Goal: Find specific page/section: Find specific page/section

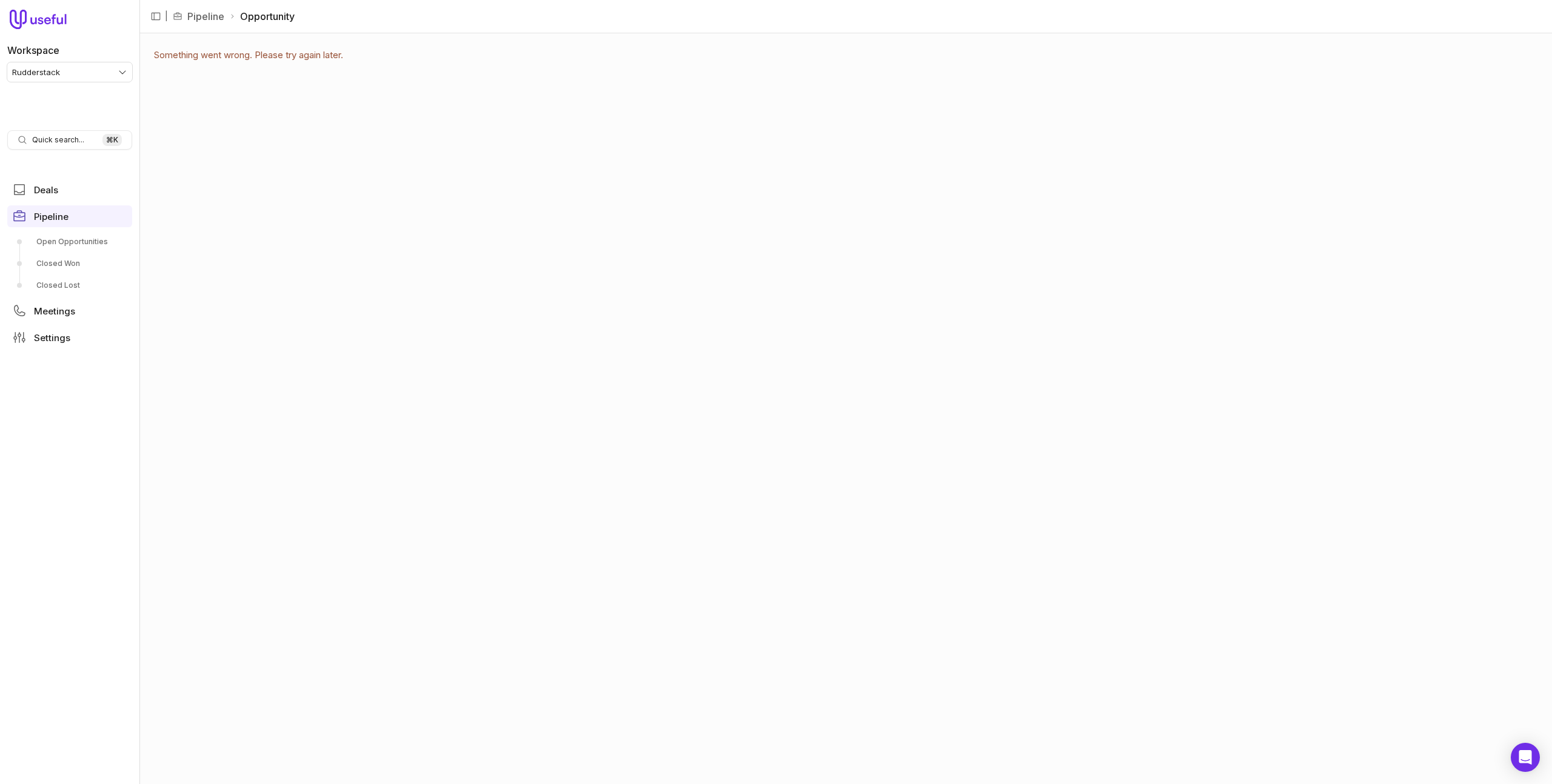
click at [113, 74] on html "Workspace Rudderstack Quick search... ⌘ K Deals Pipeline Open Opportunities Clo…" at bounding box center [776, 392] width 1552 height 784
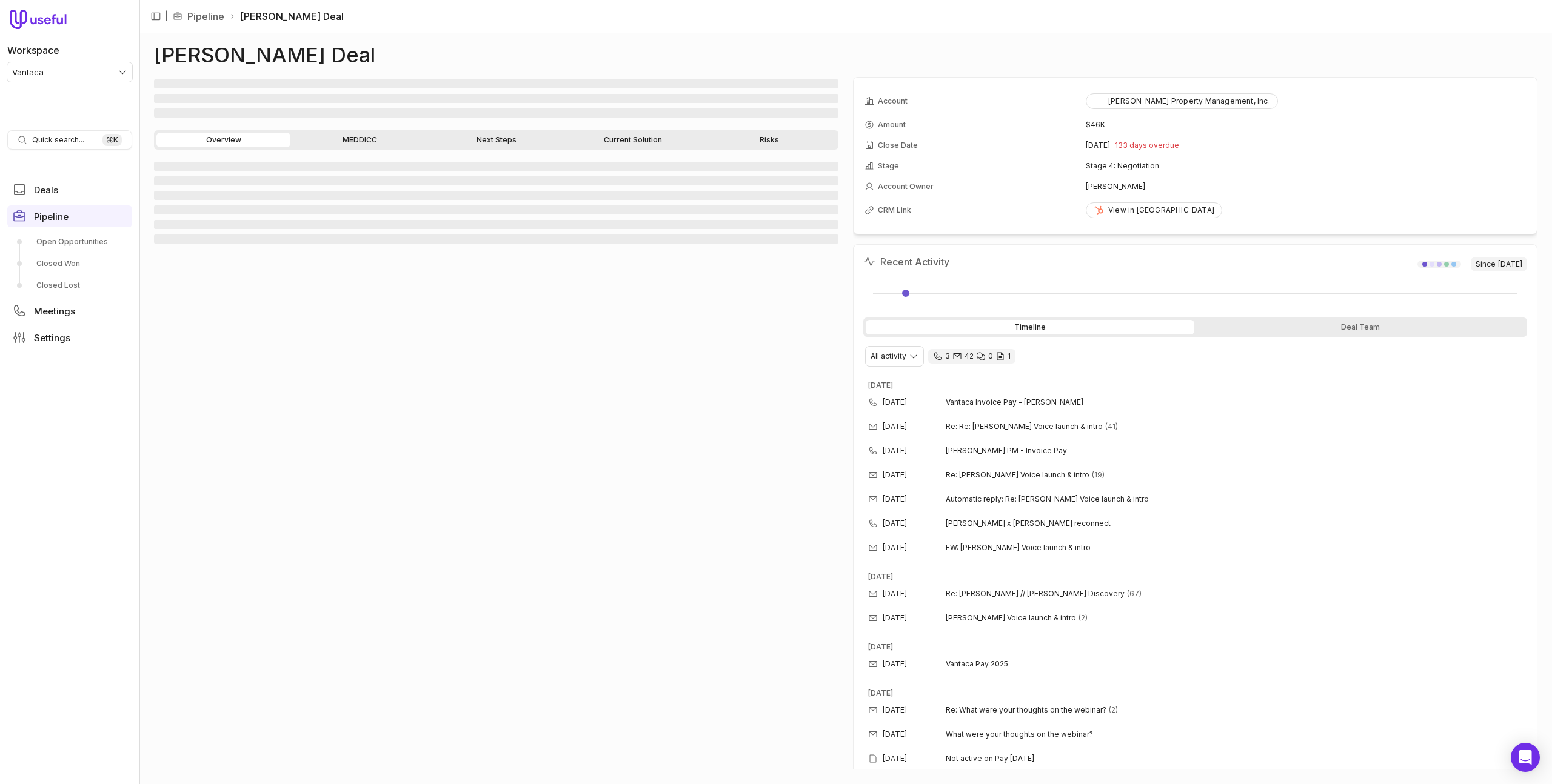
click at [718, 356] on div "‌ ‌ ‌ ‌ ‌ ‌" at bounding box center [496, 464] width 684 height 611
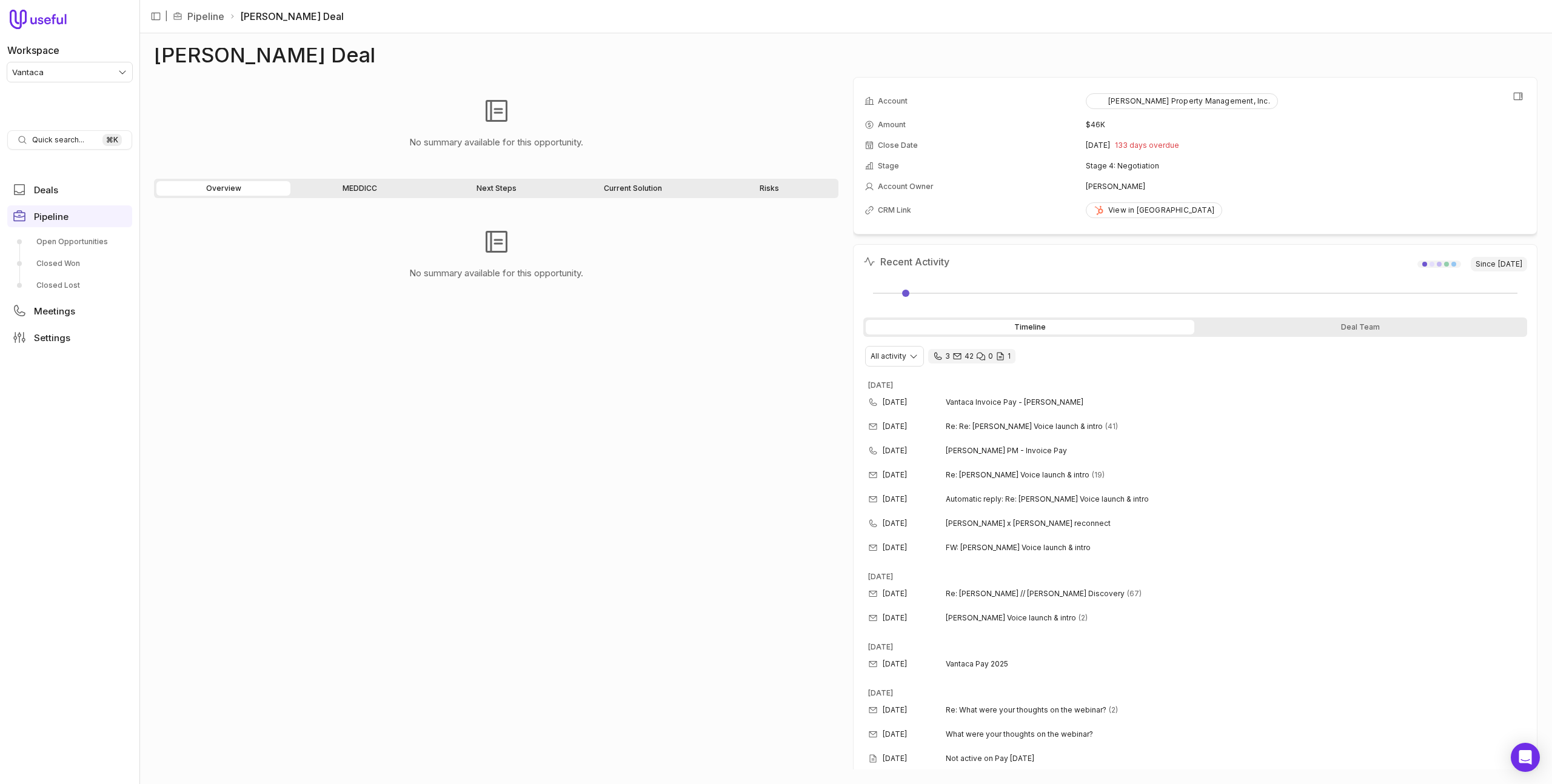
click at [1147, 142] on span "133 days overdue" at bounding box center [1146, 146] width 64 height 10
click at [1143, 144] on span "133 days overdue" at bounding box center [1146, 146] width 64 height 10
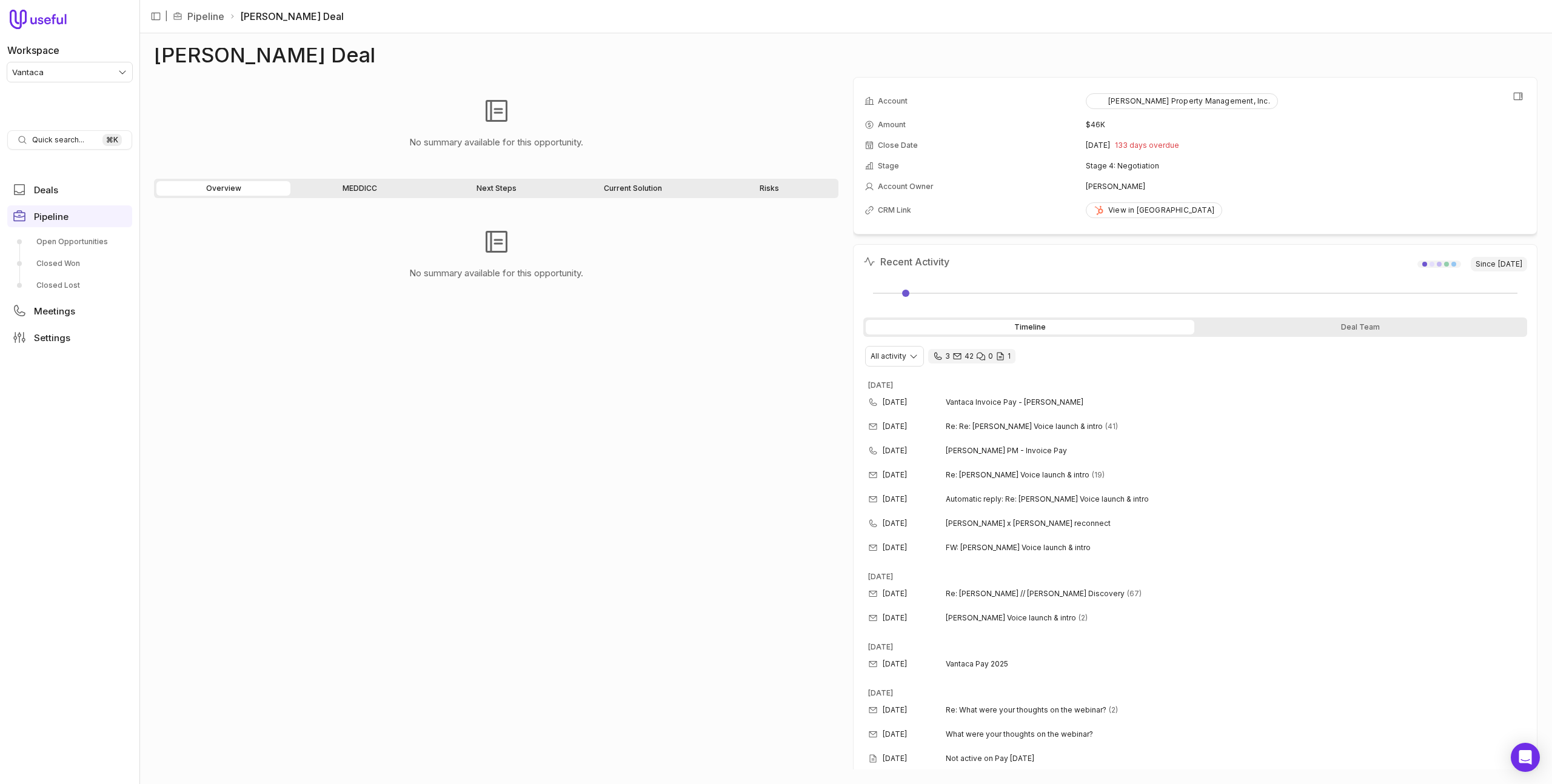
click at [1143, 144] on span "133 days overdue" at bounding box center [1146, 146] width 64 height 10
click at [1143, 145] on span "133 days overdue" at bounding box center [1146, 146] width 64 height 10
drag, startPoint x: 1085, startPoint y: 146, endPoint x: 1211, endPoint y: 144, distance: 126.0
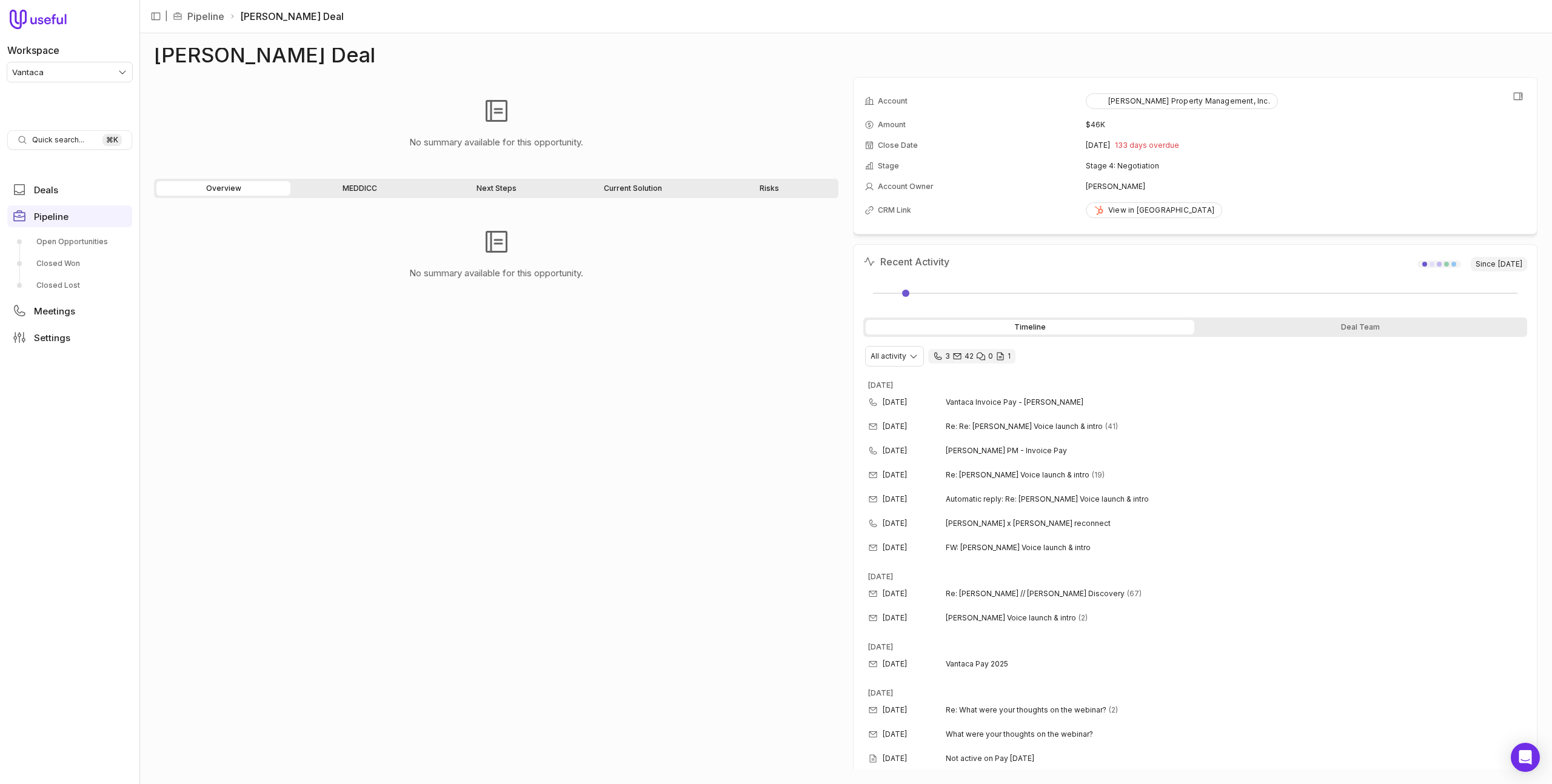
click at [1211, 144] on div "Apr 9, 2025 133 days overdue" at bounding box center [1306, 146] width 440 height 10
click at [1197, 146] on div "Apr 9, 2025 133 days overdue" at bounding box center [1306, 146] width 440 height 10
click at [1156, 148] on span "133 days overdue" at bounding box center [1146, 146] width 64 height 10
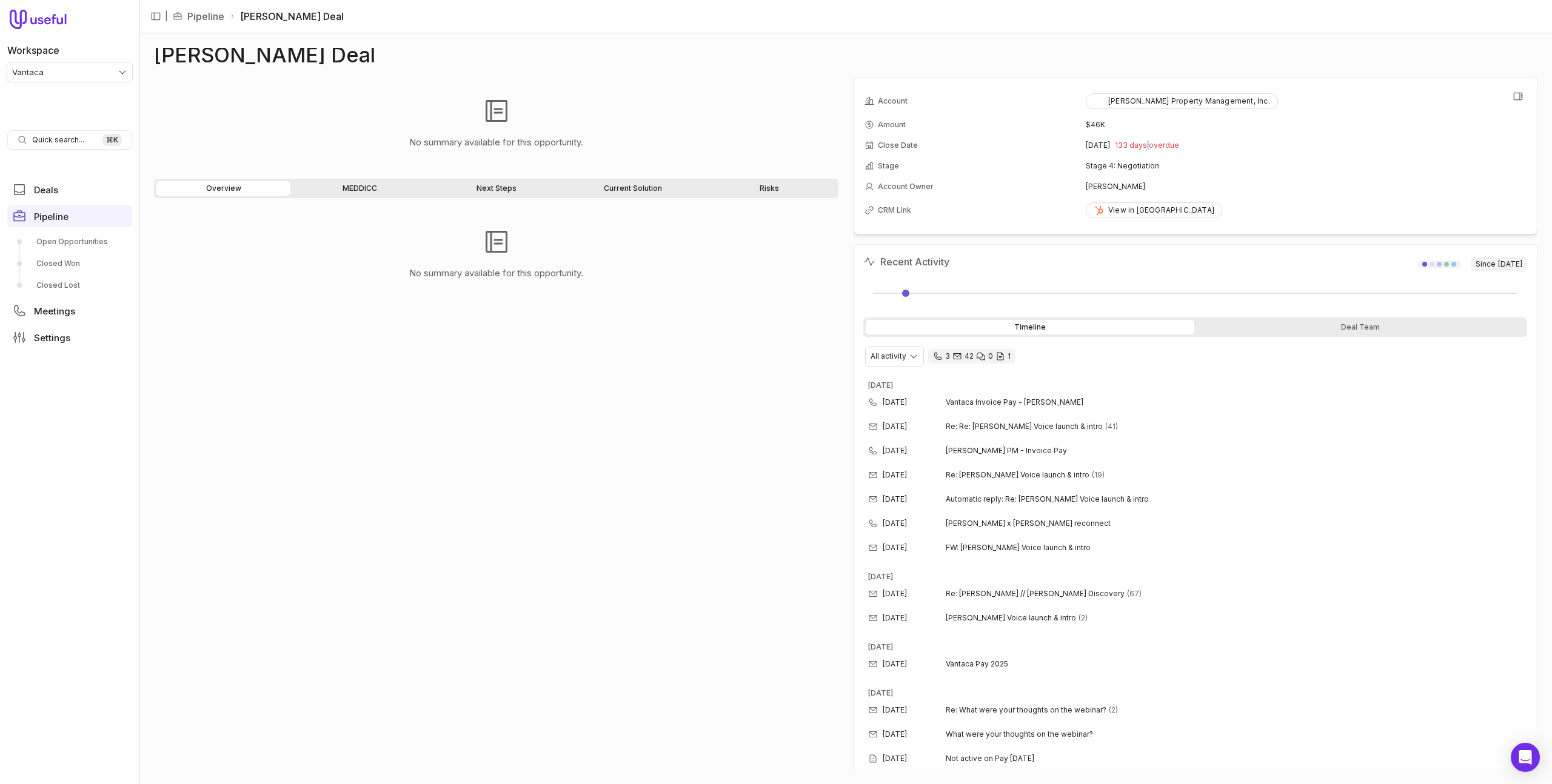
click at [1156, 148] on span "133 days overdue" at bounding box center [1146, 146] width 64 height 10
click at [1156, 149] on span "133 days overdue" at bounding box center [1146, 146] width 64 height 10
drag, startPoint x: 1081, startPoint y: 149, endPoint x: 1207, endPoint y: 149, distance: 126.0
click at [1207, 149] on table "Account Cummings Property Management, Inc. Amount $46K Close Date Apr 9, 2025 1…" at bounding box center [1195, 156] width 664 height 137
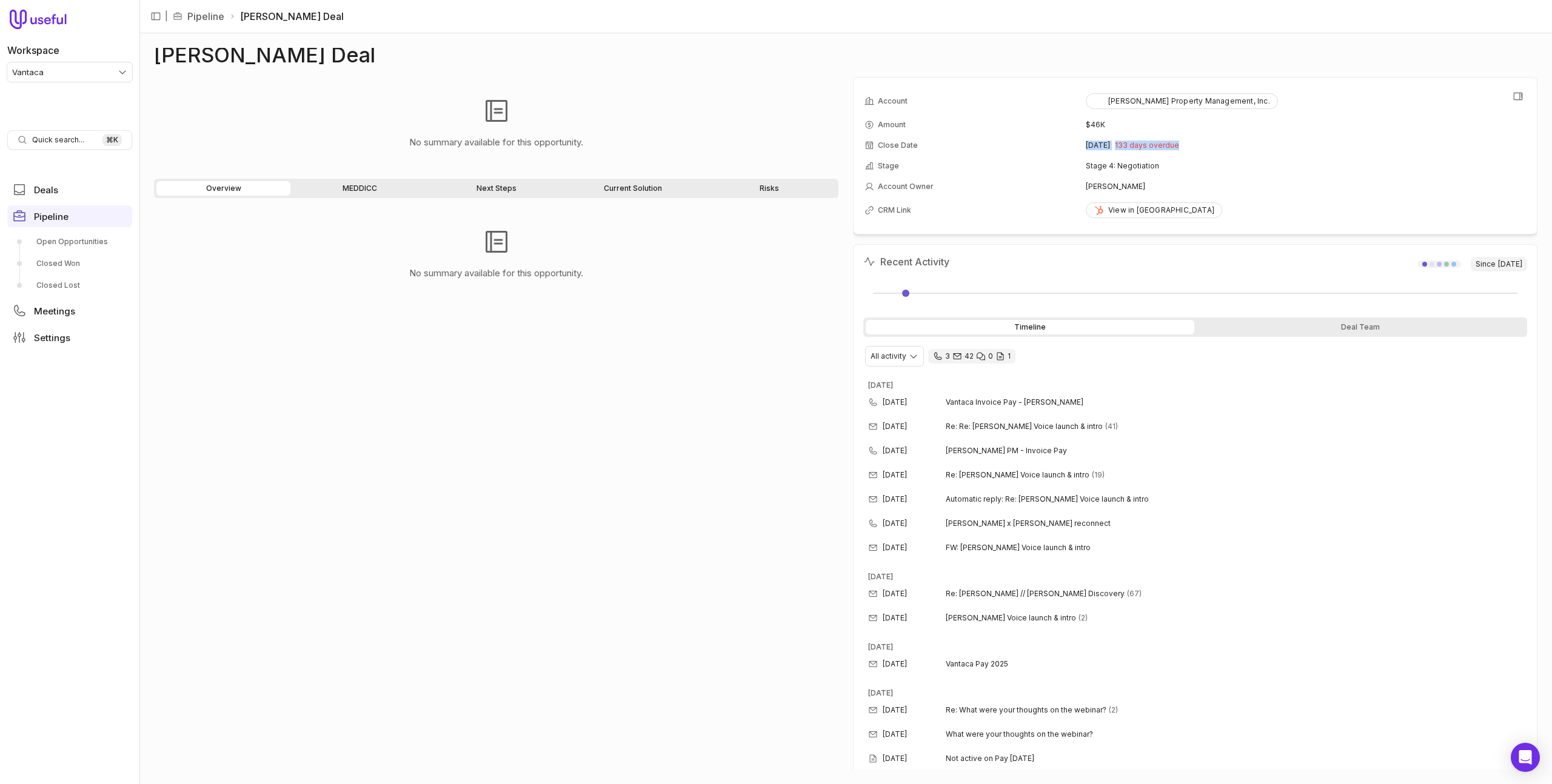
click at [1207, 149] on div "Apr 9, 2025 133 days overdue" at bounding box center [1306, 146] width 440 height 10
click at [1110, 145] on time "Apr 9, 2025" at bounding box center [1098, 146] width 24 height 10
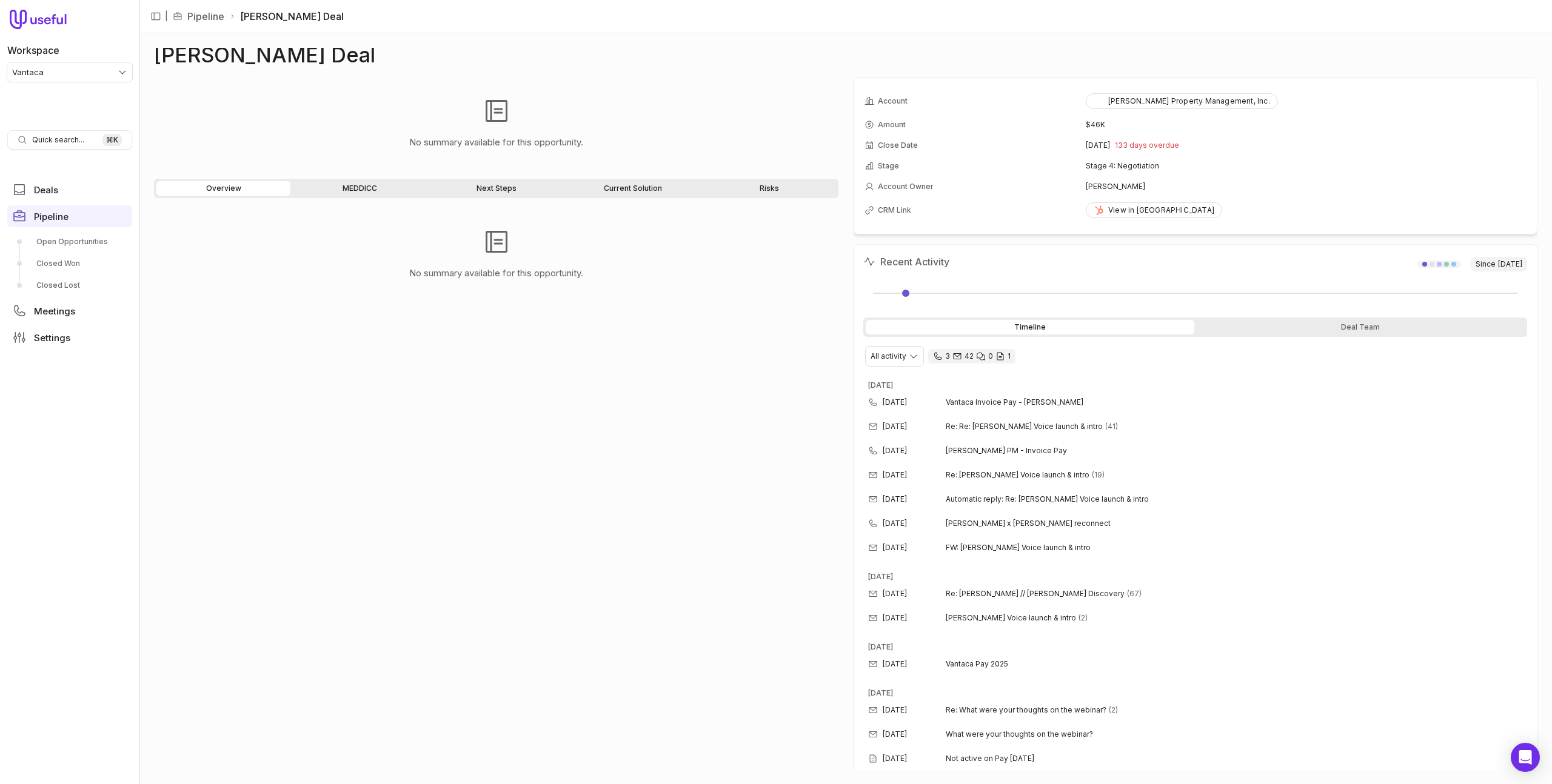
click at [731, 443] on div "No summary available for this opportunity." at bounding box center [496, 489] width 684 height 562
click at [683, 411] on div "No summary available for this opportunity." at bounding box center [496, 489] width 684 height 562
click at [116, 81] on html "Workspace Vantaca Quick search... ⌘ K Deals Pipeline Open Opportunities Closed …" at bounding box center [776, 392] width 1552 height 784
click at [120, 75] on html "Workspace Vantaca Quick search... ⌘ K Deals Pipeline Open Opportunities Closed …" at bounding box center [776, 392] width 1552 height 784
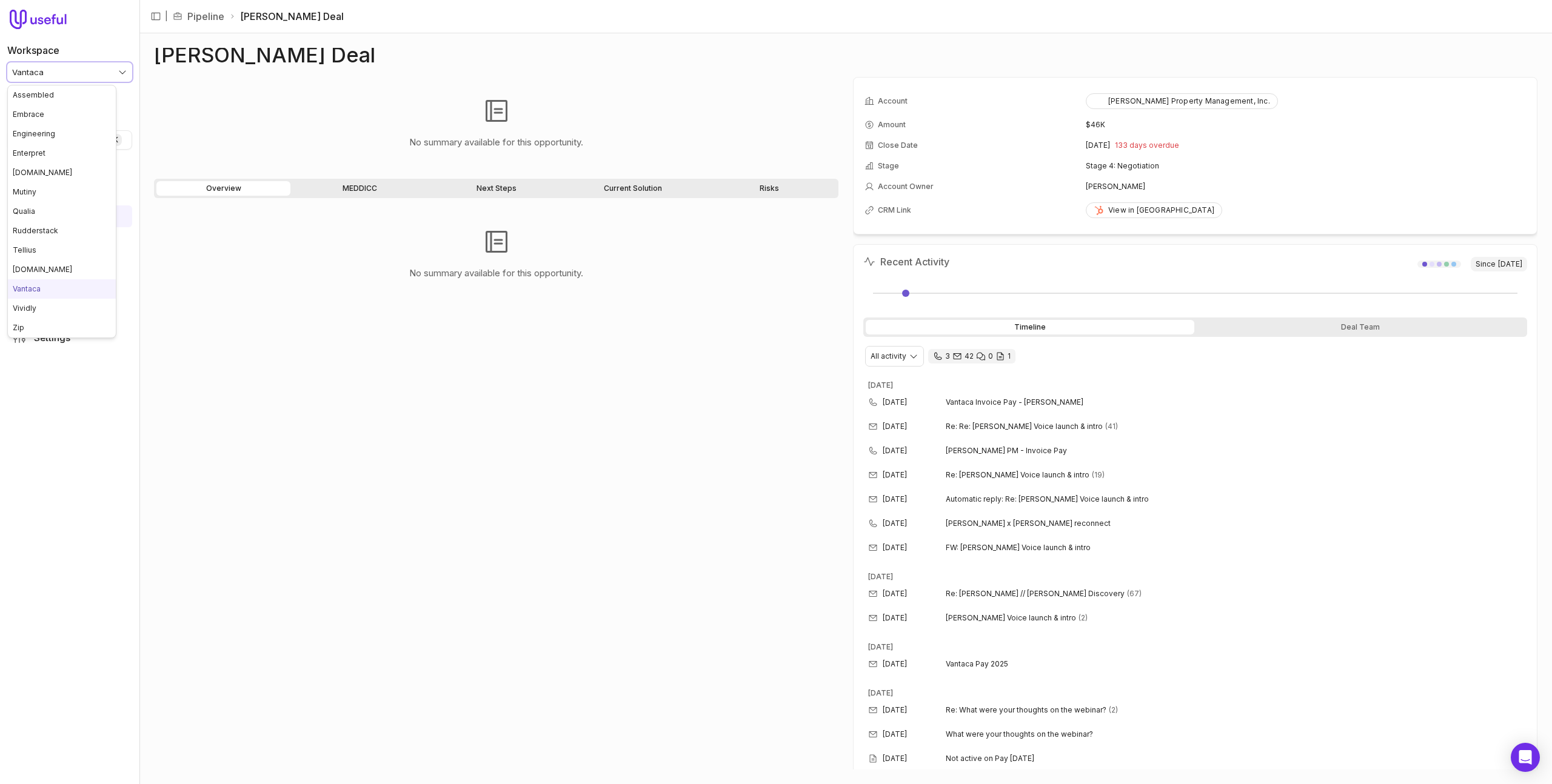
click at [121, 74] on html "Workspace Vantaca Quick search... ⌘ K Deals Pipeline Open Opportunities Closed …" at bounding box center [776, 392] width 1552 height 784
click at [328, 91] on div "No summary available for this opportunity." at bounding box center [496, 122] width 684 height 92
click at [838, 102] on div "No summary available for this opportunity. Overview MEDDICC Next Steps Current …" at bounding box center [845, 423] width 1383 height 693
click at [66, 80] on html "Workspace Vantaca Quick search... ⌘ K Deals Pipeline Open Opportunities Closed …" at bounding box center [776, 392] width 1552 height 784
